Goal: Task Accomplishment & Management: Complete application form

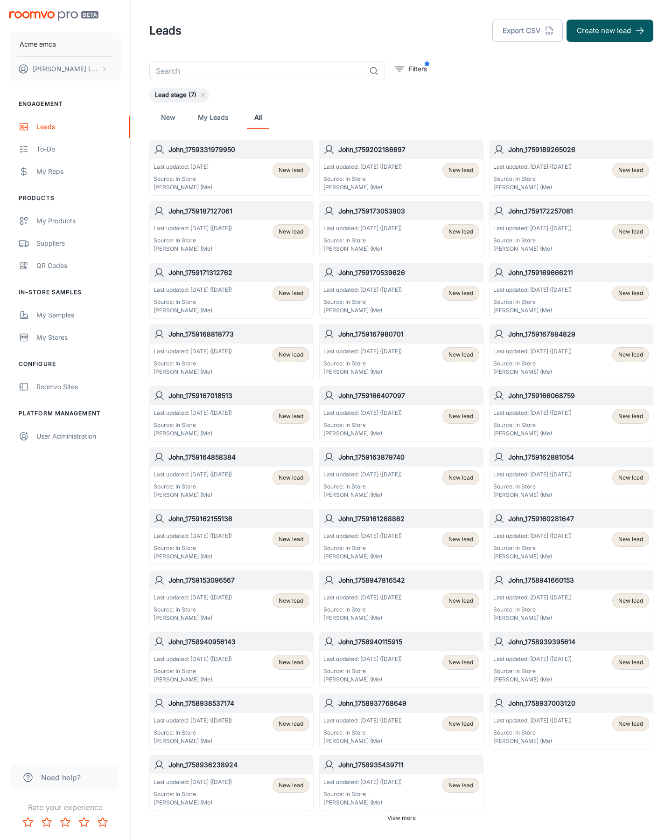
click at [610, 31] on button "Create new lead" at bounding box center [609, 31] width 87 height 22
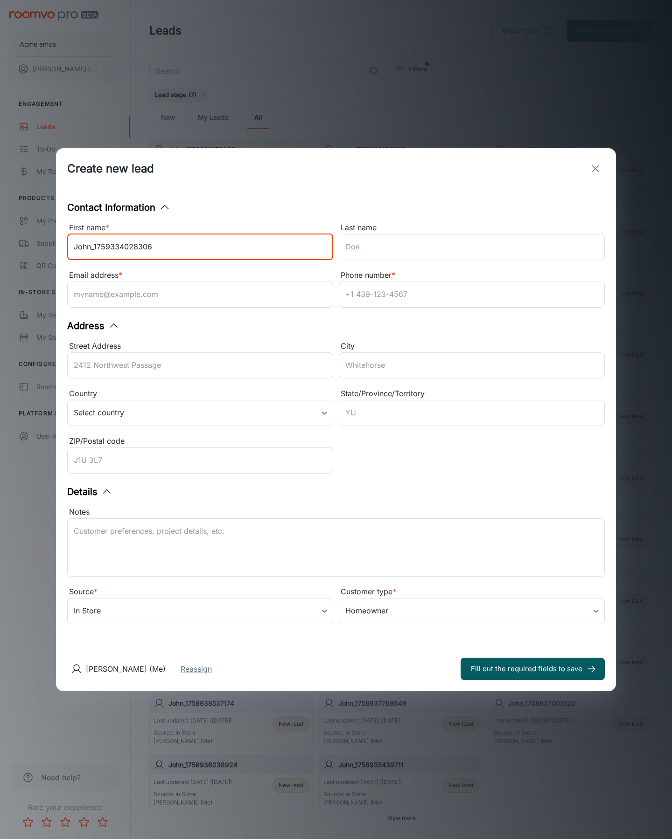
type input "John_1759334028306"
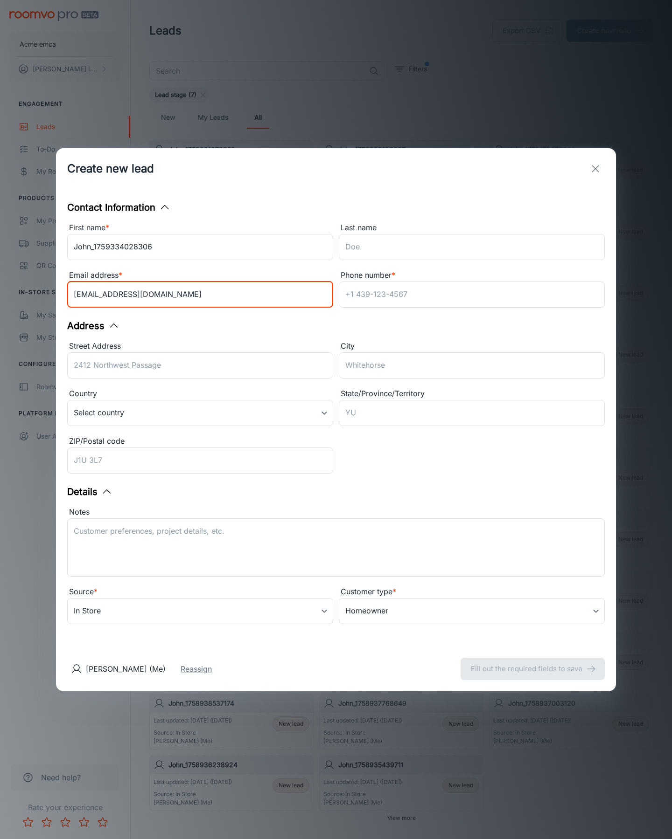
type input "[EMAIL_ADDRESS][DOMAIN_NAME]"
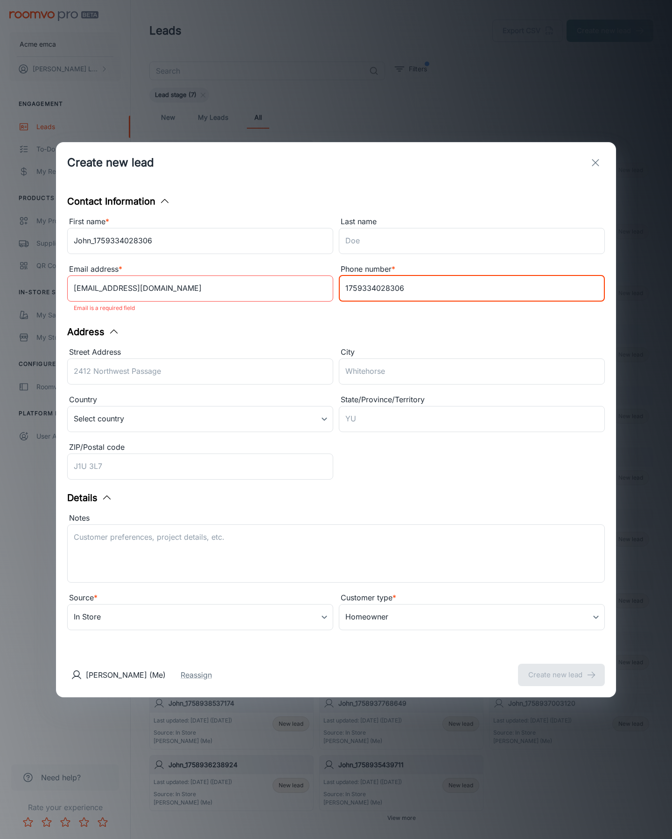
type input "1759334028306"
click at [561, 669] on button "Create new lead" at bounding box center [561, 675] width 87 height 22
